Goal: Task Accomplishment & Management: Use online tool/utility

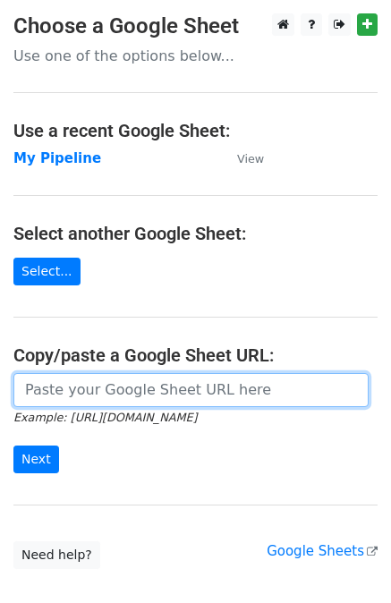
click at [110, 382] on input "url" at bounding box center [190, 390] width 355 height 34
paste input "https://docs.google.com/spreadsheets/d/1U_mQk6aSlQtYKjJl1zyBDHA5CHALlrQZ76MJY6o…"
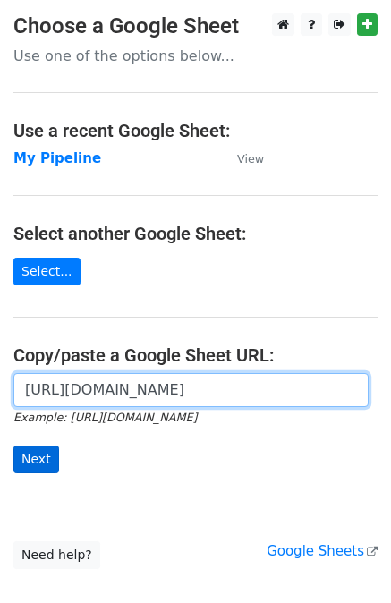
type input "https://docs.google.com/spreadsheets/d/1U_mQk6aSlQtYKjJl1zyBDHA5CHALlrQZ76MJY6o…"
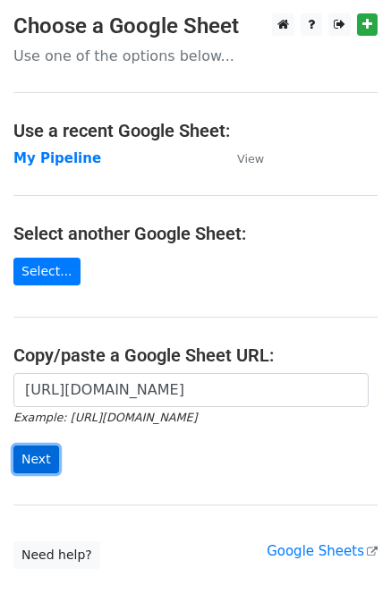
click at [43, 465] on input "Next" at bounding box center [36, 460] width 46 height 28
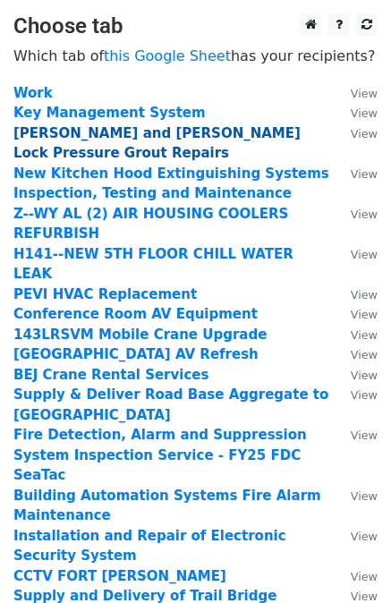
click at [92, 136] on strong "Eisenhower and Snell Lock Pressure Grout Repairs" at bounding box center [156, 143] width 287 height 37
